Goal: Information Seeking & Learning: Learn about a topic

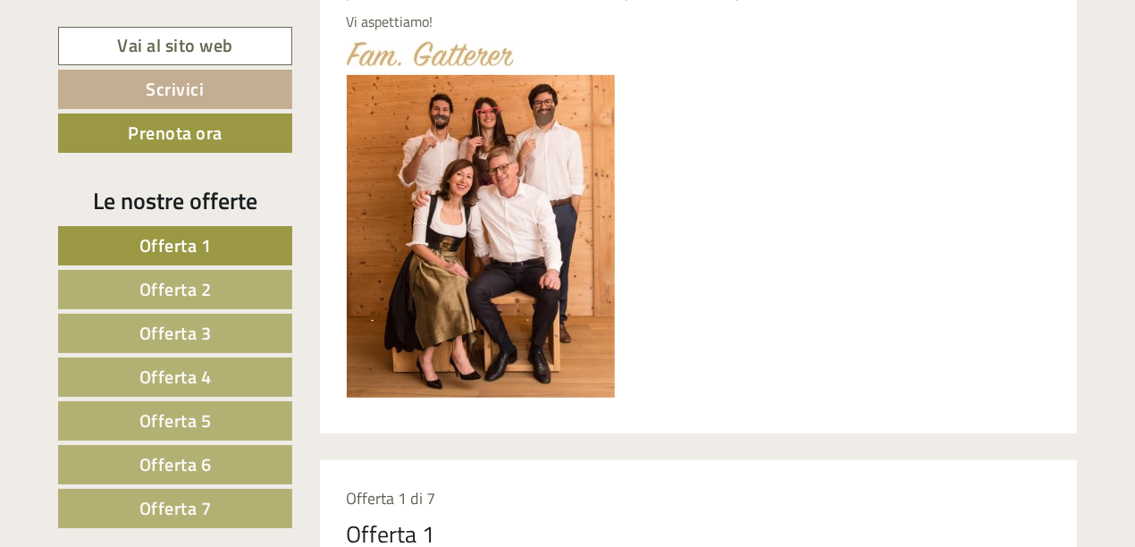
scroll to position [894, 0]
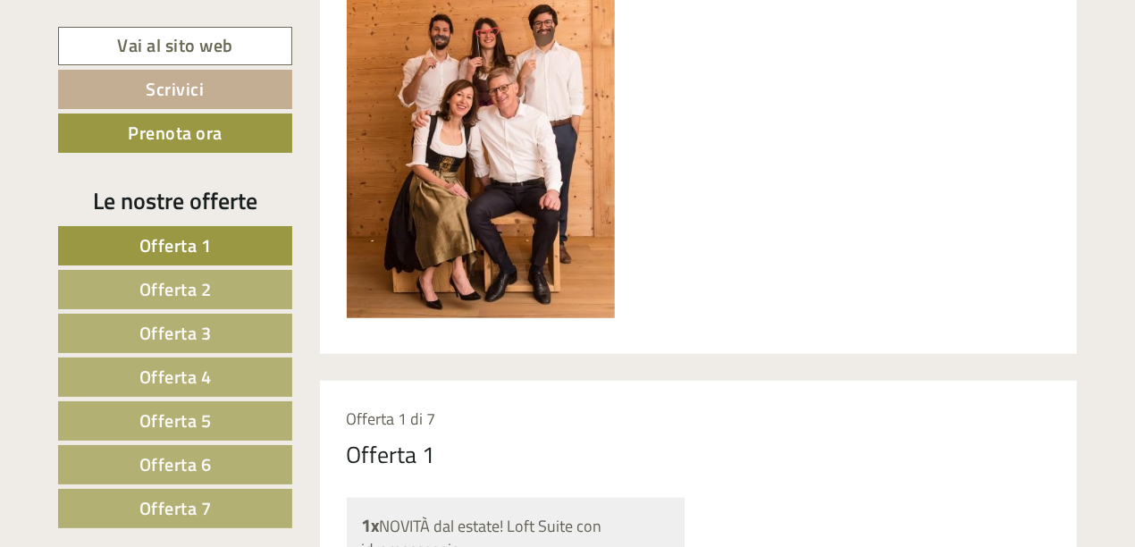
click at [199, 500] on span "Offerta 7" at bounding box center [175, 508] width 72 height 28
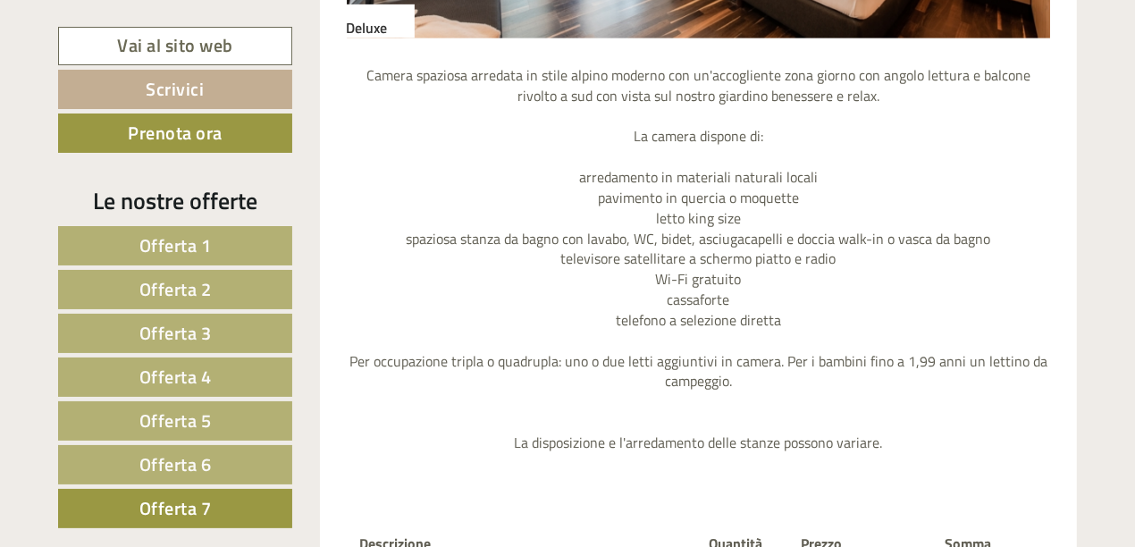
scroll to position [2168, 0]
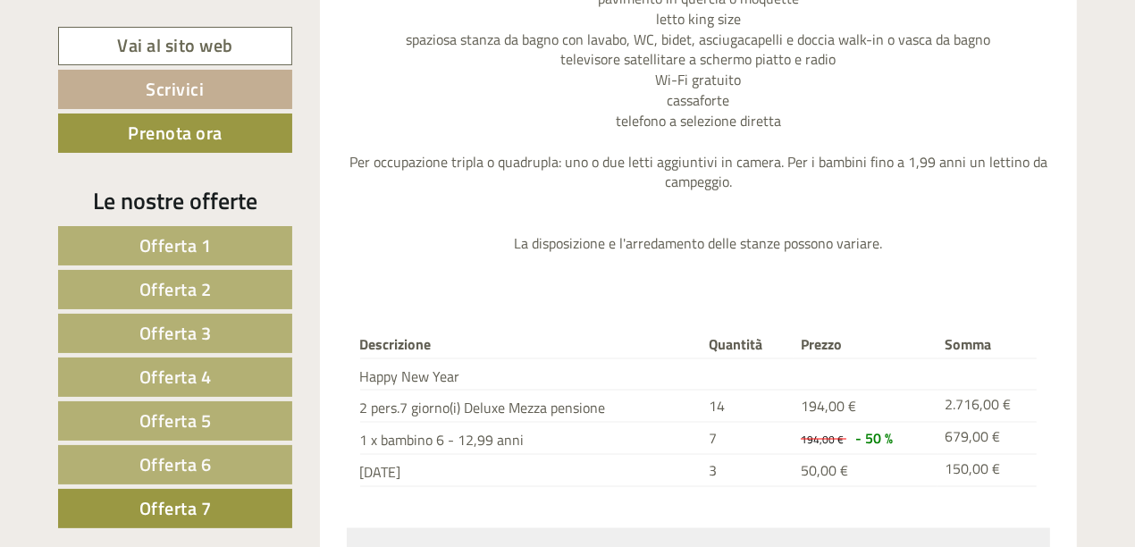
click at [227, 467] on link "Offerta 6" at bounding box center [175, 464] width 234 height 39
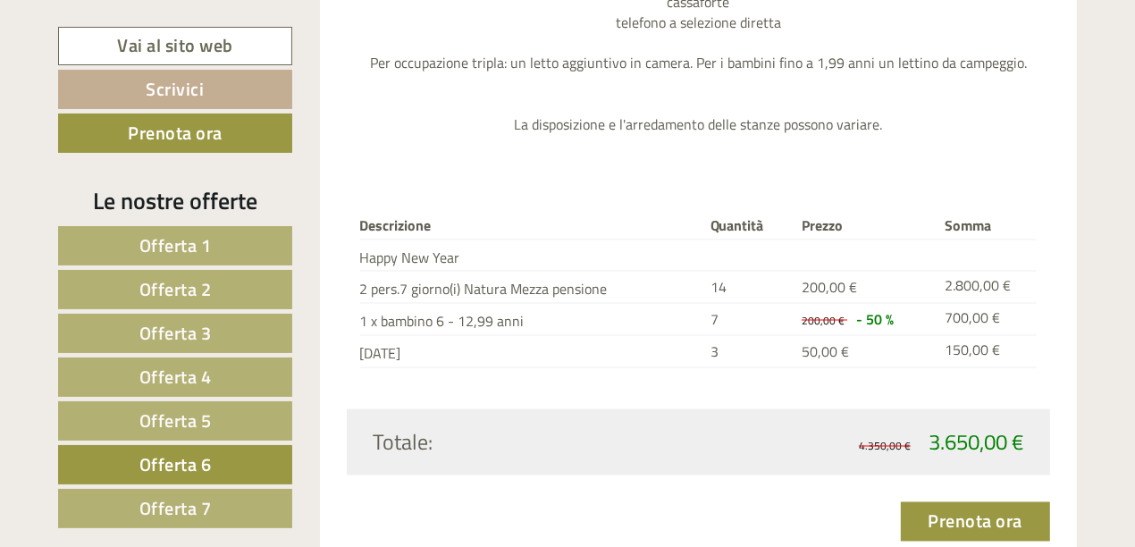
scroll to position [2267, 0]
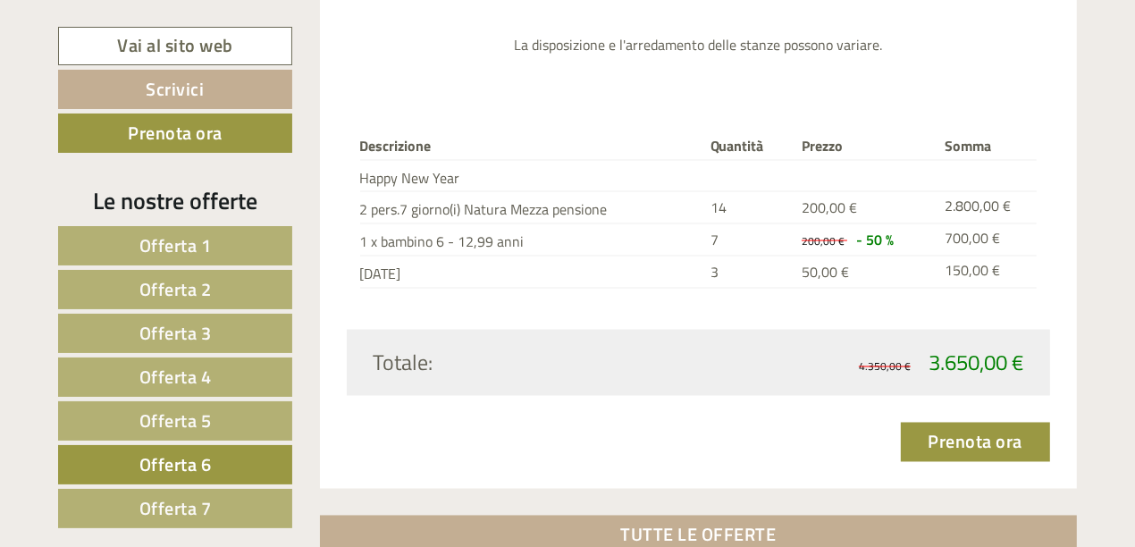
click at [204, 412] on span "Offerta 5" at bounding box center [175, 421] width 72 height 28
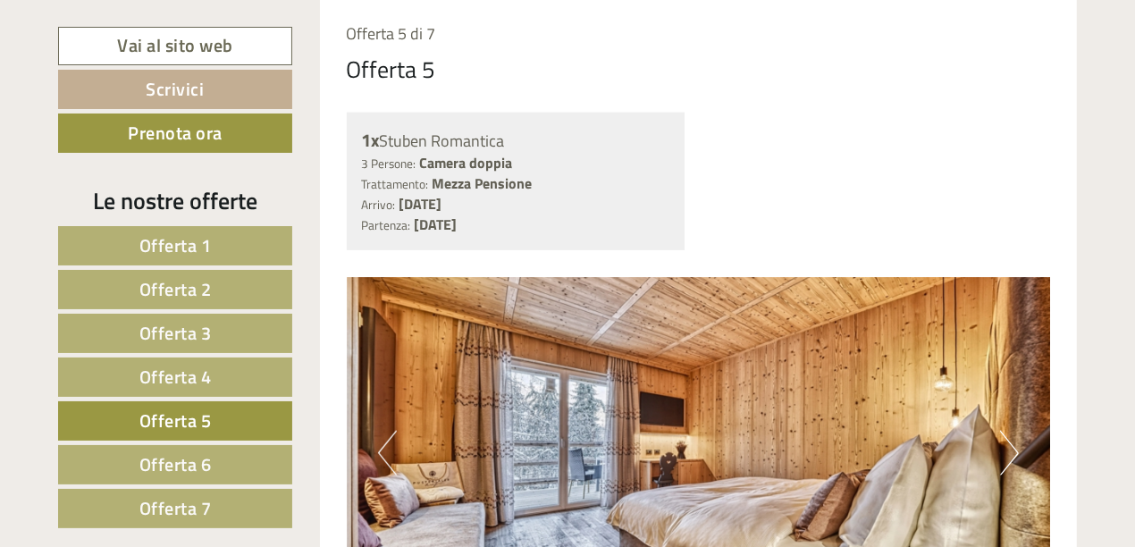
scroll to position [1274, 0]
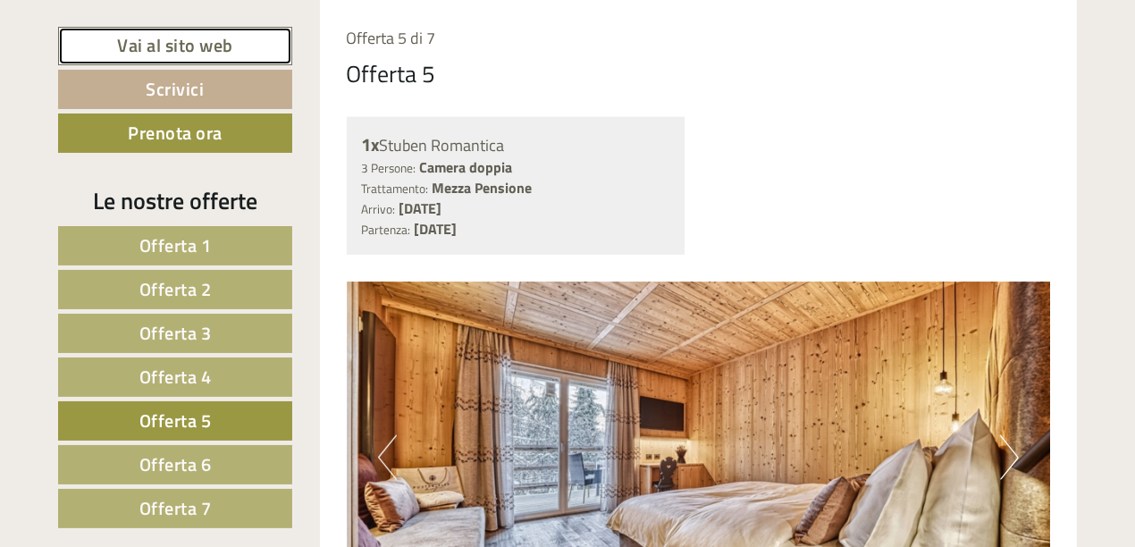
click at [190, 39] on link "Vai al sito web" at bounding box center [175, 46] width 234 height 38
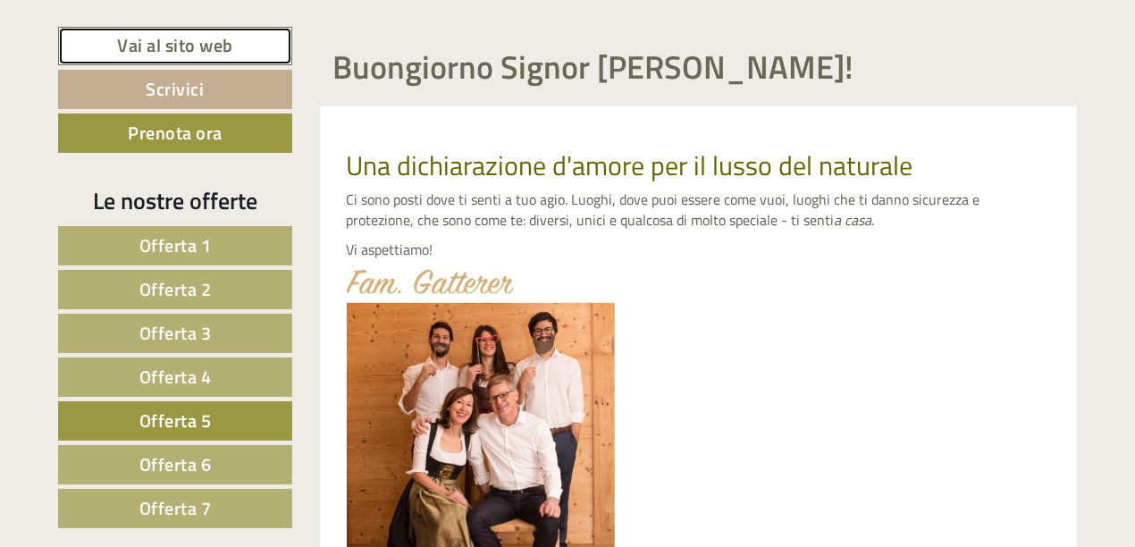
scroll to position [579, 0]
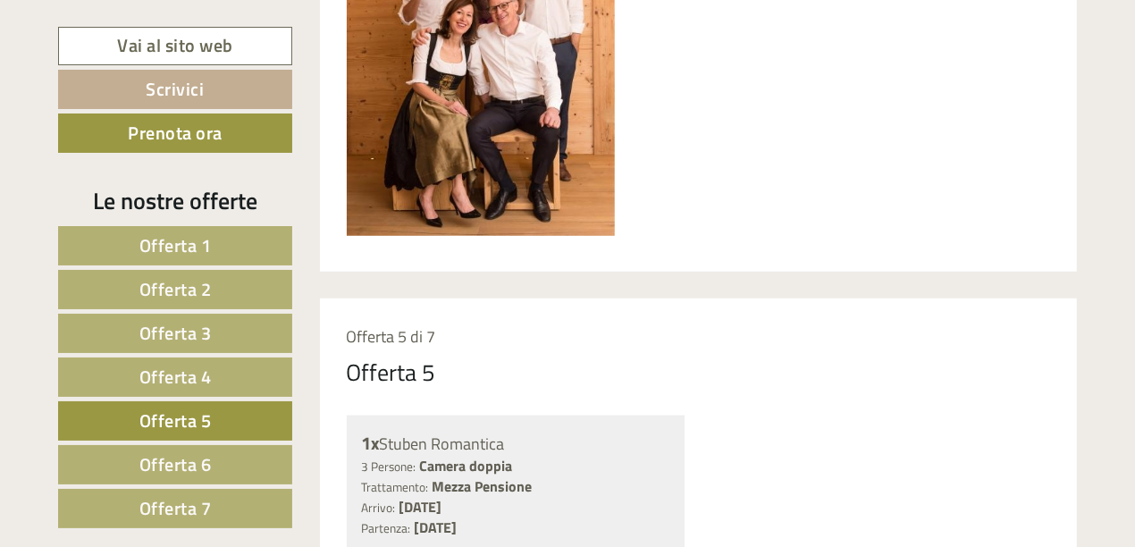
click at [228, 372] on link "Offerta 4" at bounding box center [175, 376] width 234 height 39
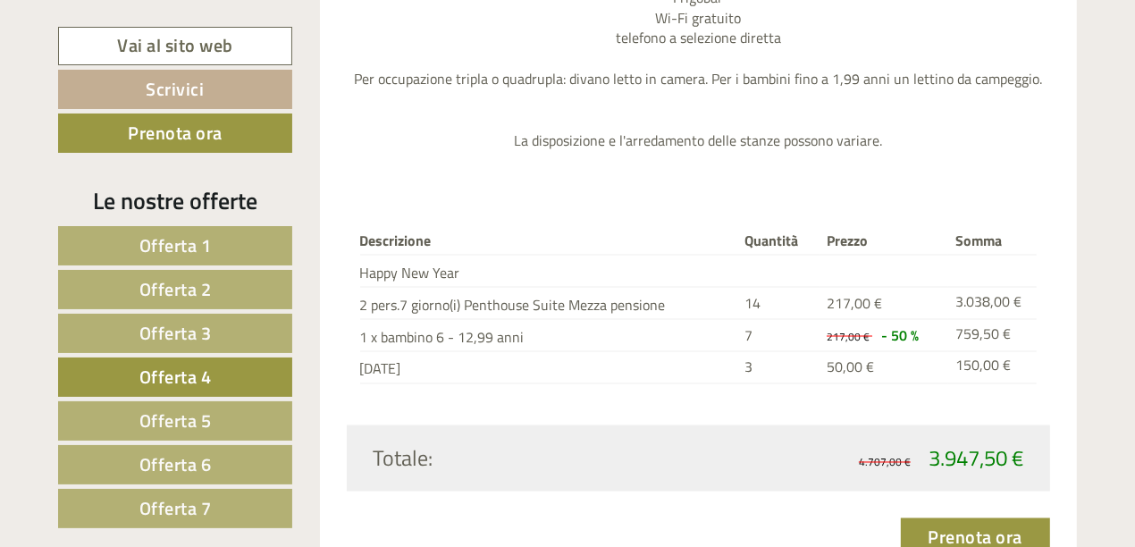
scroll to position [2267, 0]
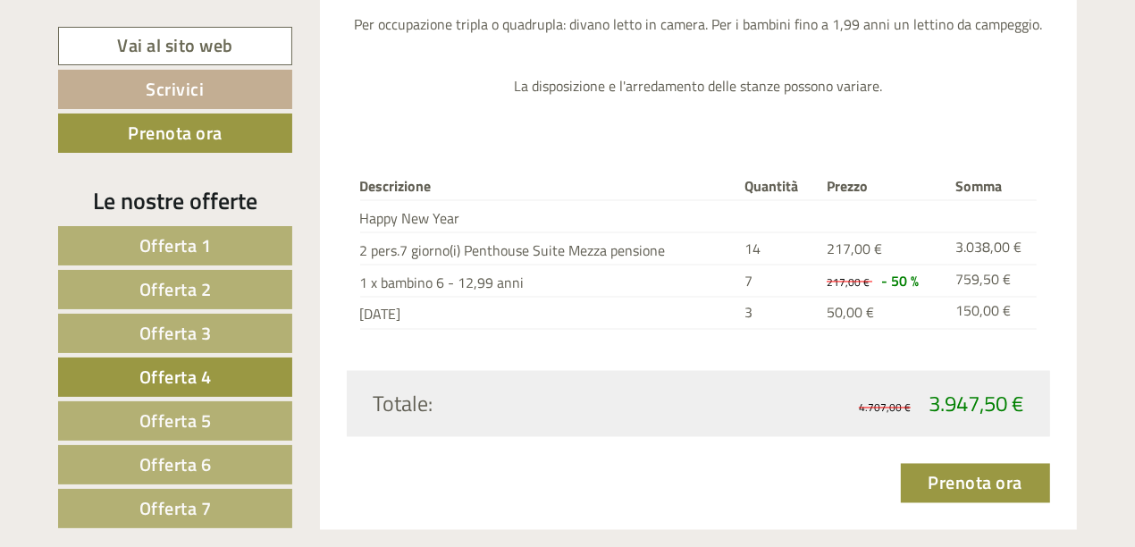
click at [201, 409] on span "Offerta 5" at bounding box center [175, 421] width 72 height 28
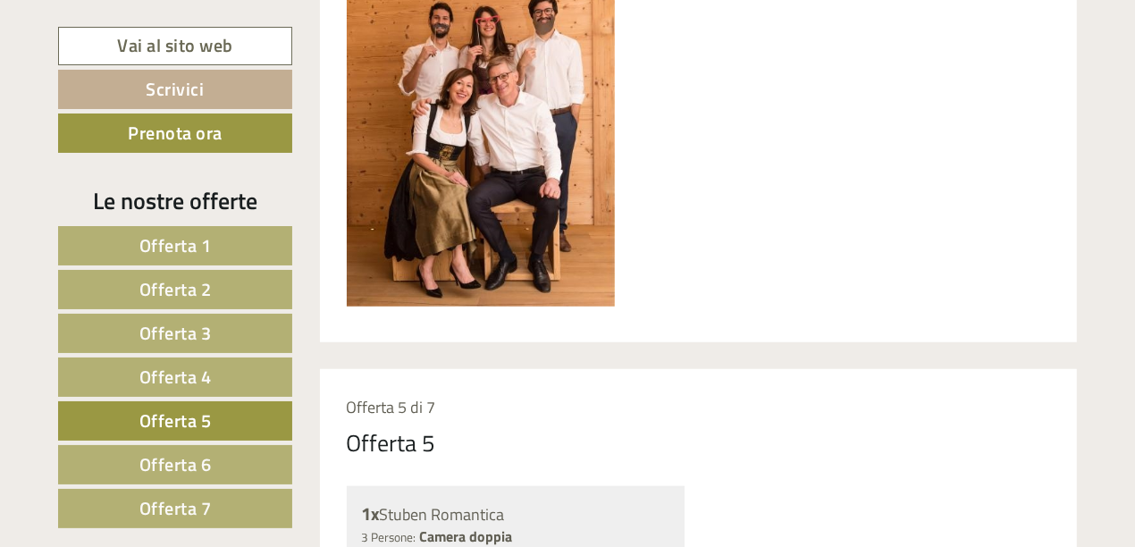
scroll to position [877, 0]
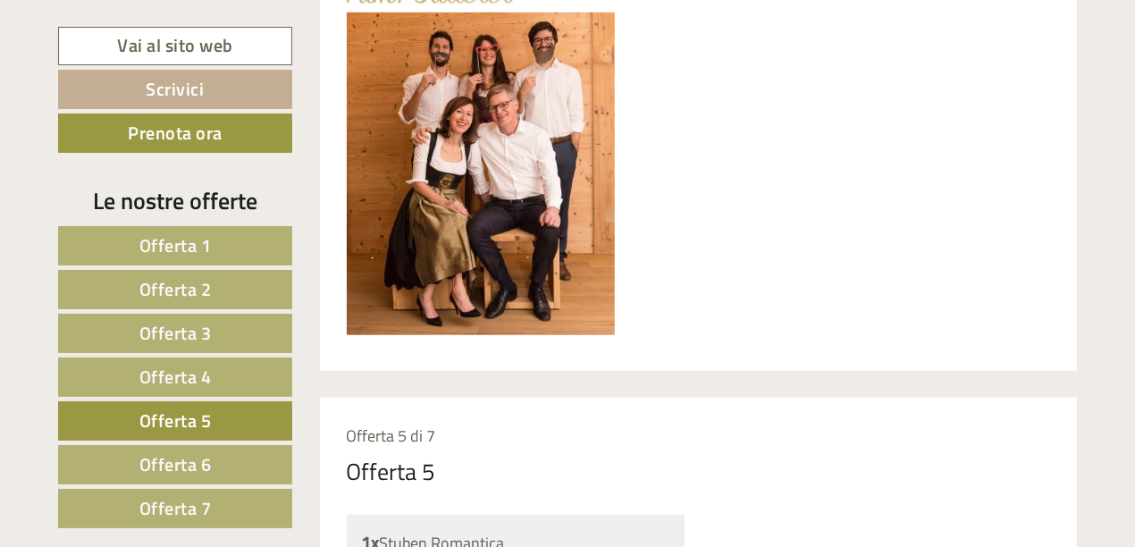
click at [254, 356] on nav "Offerta 1 Offerta 2 Offerta 3 Offerta 4 Offerta 5 Offerta 6 Offerta 7" at bounding box center [178, 377] width 240 height 302
click at [249, 359] on link "Offerta 4" at bounding box center [175, 376] width 234 height 39
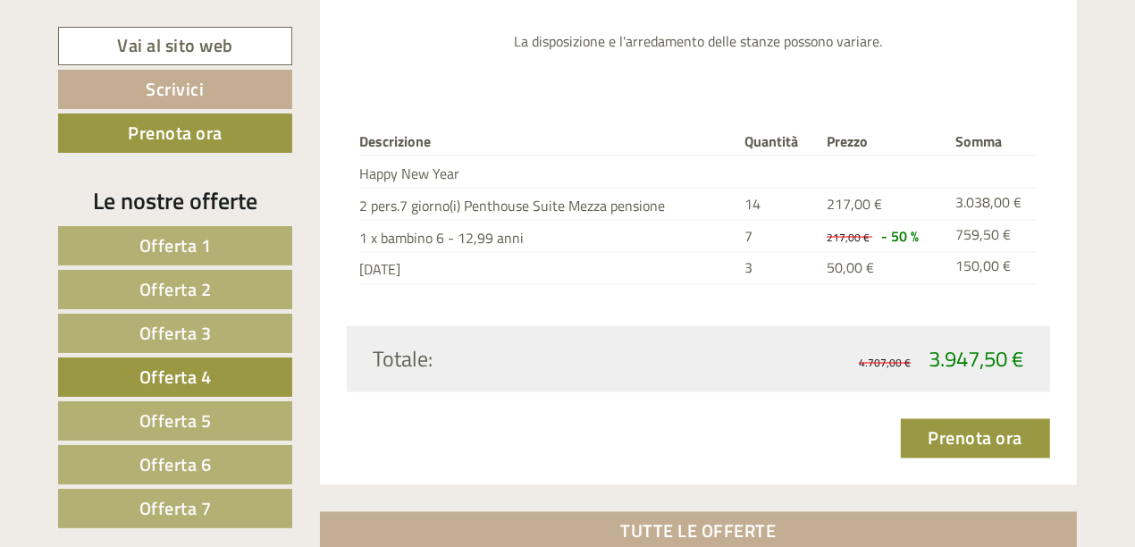
scroll to position [2069, 0]
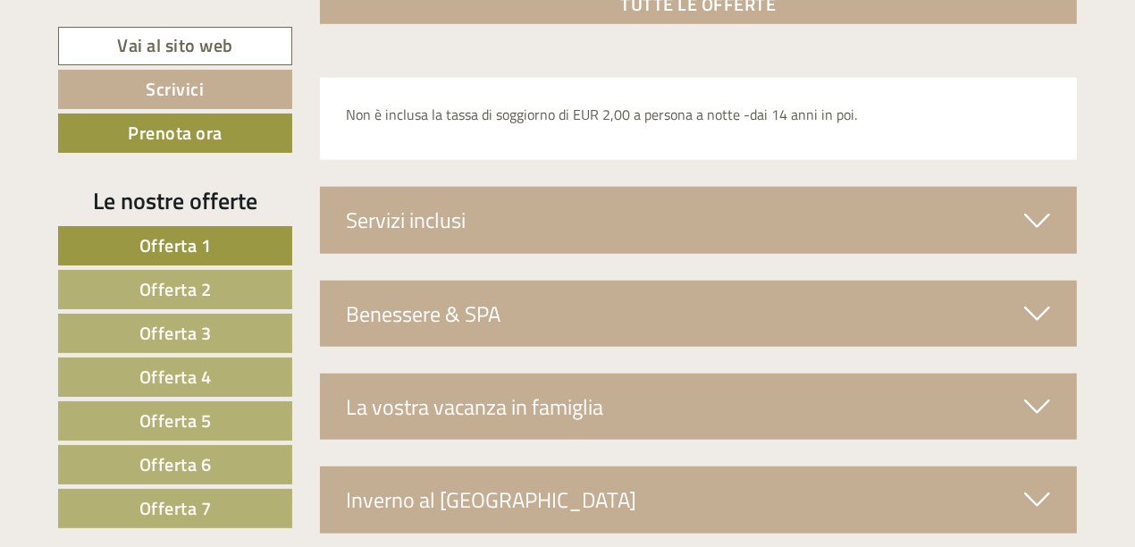
scroll to position [6241, 0]
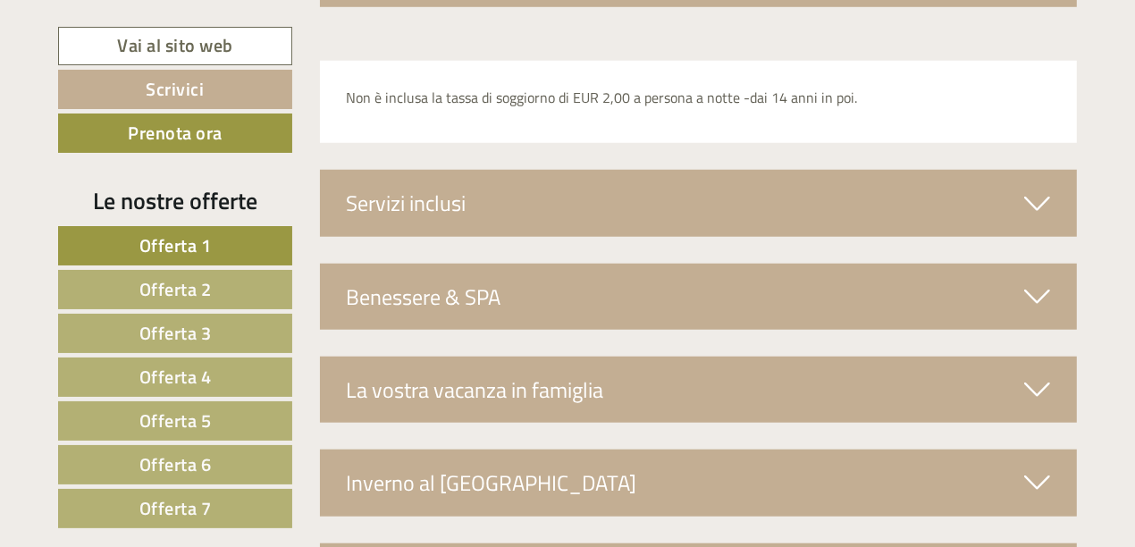
click at [559, 209] on div "Servizi inclusi" at bounding box center [699, 203] width 758 height 66
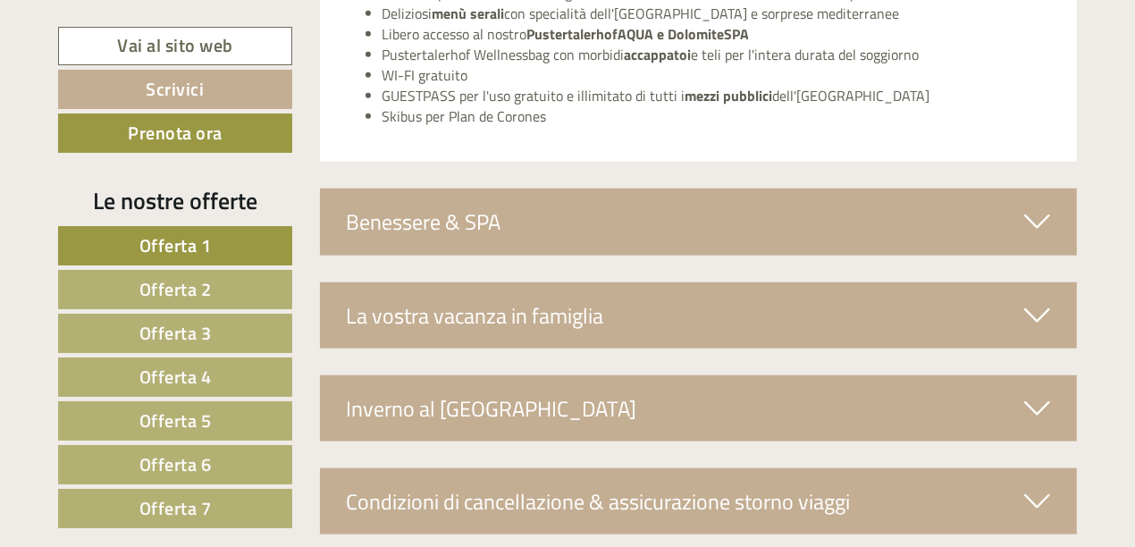
scroll to position [6638, 0]
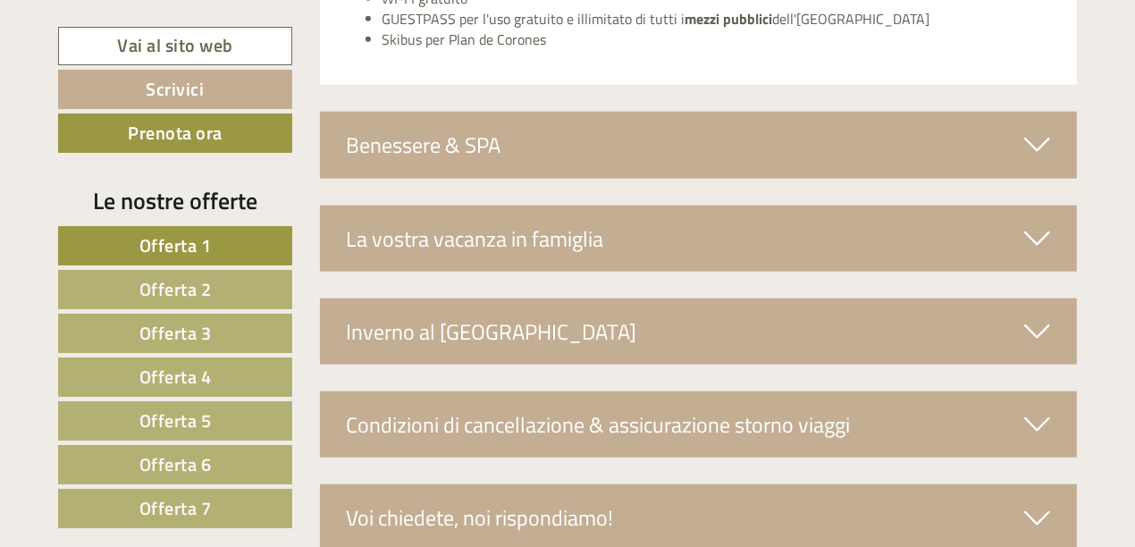
click at [616, 331] on div "Inverno al [GEOGRAPHIC_DATA]" at bounding box center [699, 331] width 758 height 66
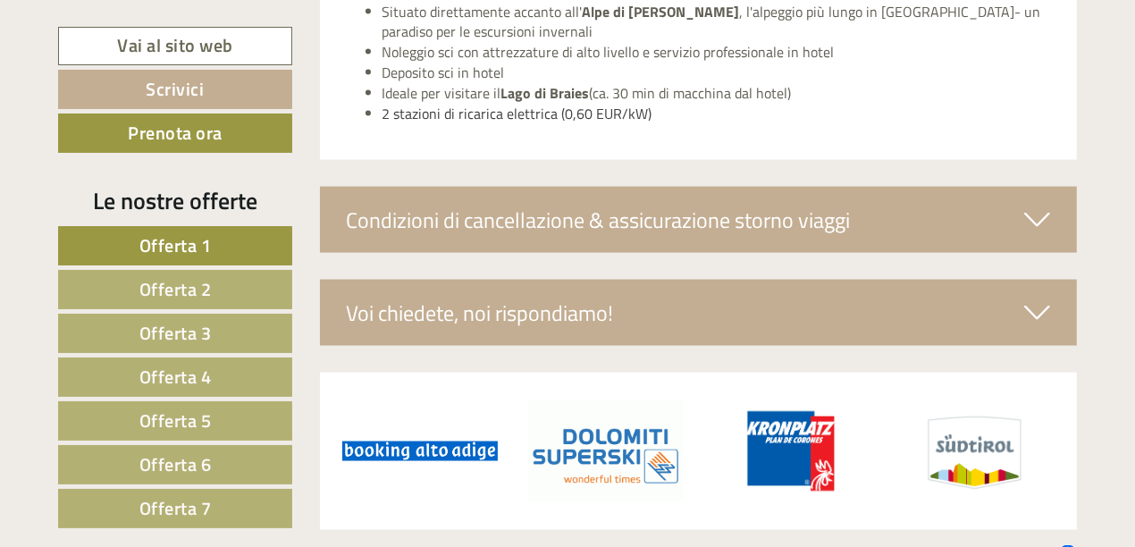
scroll to position [7160, 0]
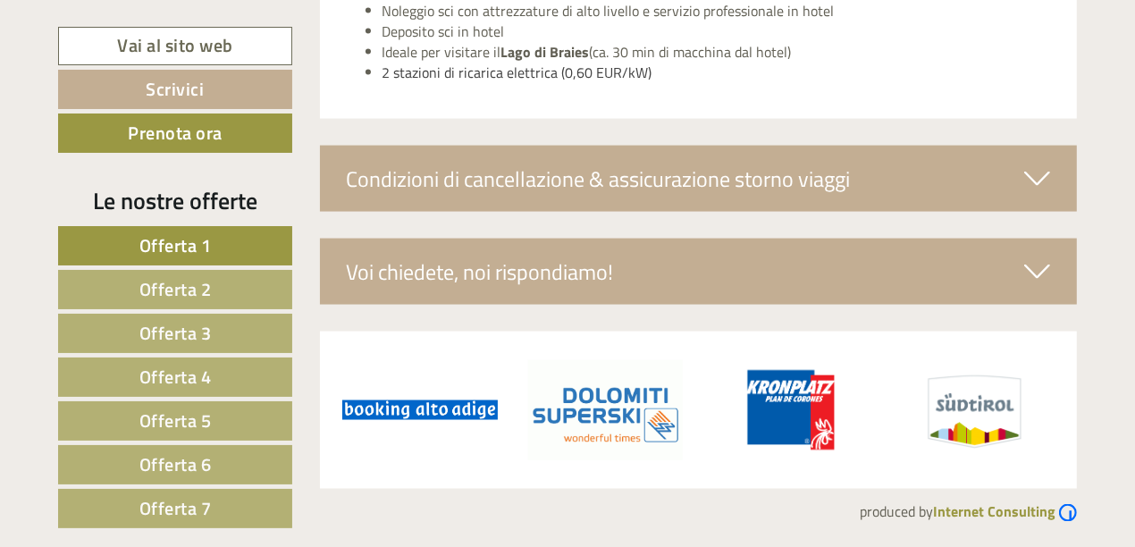
click at [647, 163] on div "Condizioni di cancellazione & assicurazione storno viaggi" at bounding box center [699, 179] width 758 height 66
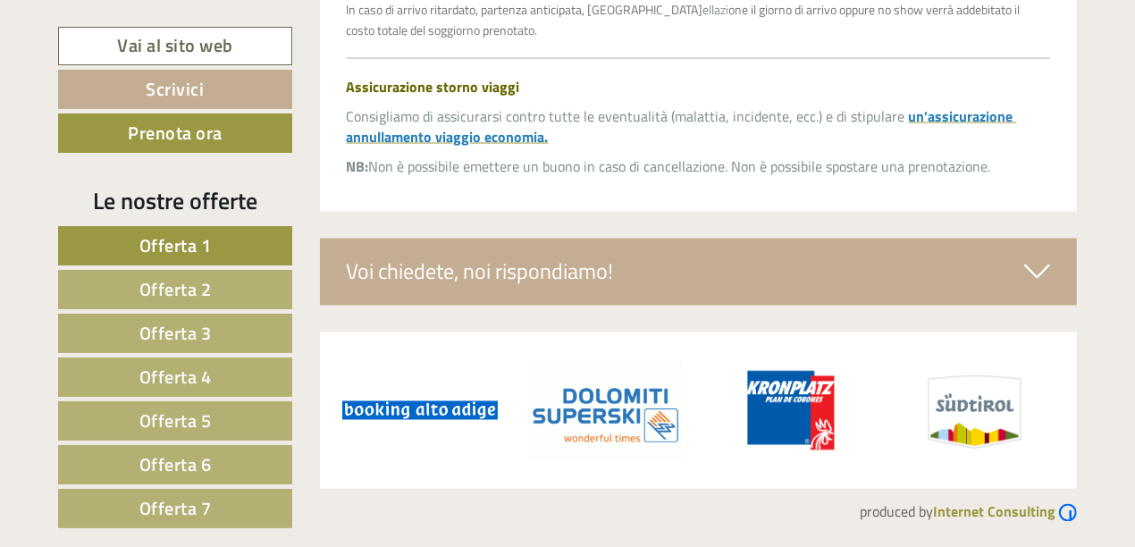
scroll to position [6895, 0]
